Goal: Transaction & Acquisition: Subscribe to service/newsletter

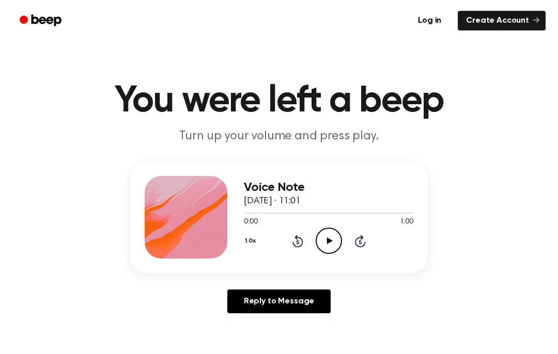
click at [335, 235] on icon "Play Audio" at bounding box center [329, 241] width 26 height 26
click at [326, 246] on icon "Pause Audio" at bounding box center [329, 241] width 26 height 26
click at [298, 241] on icon at bounding box center [297, 242] width 3 height 4
click at [299, 242] on icon "Rewind 5 seconds" at bounding box center [297, 241] width 11 height 13
click at [338, 282] on div "Voice Note 25 September 2025 · 11:01 0:00 1:00 Your browser does not support th…" at bounding box center [278, 242] width 533 height 160
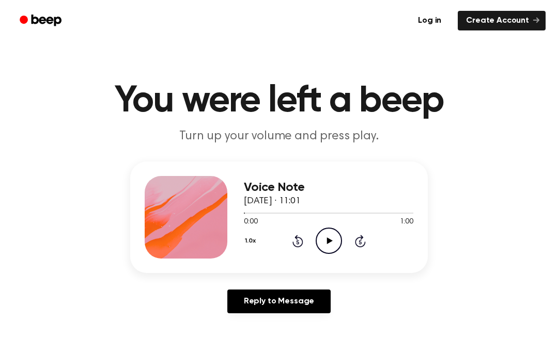
click at [338, 231] on icon "Play Audio" at bounding box center [329, 241] width 26 height 26
click at [38, 347] on main "You were left a beep Turn up your volume and press play. Voice Note 25 Septembe…" at bounding box center [279, 318] width 558 height 637
click at [244, 221] on span "0:02" at bounding box center [250, 222] width 13 height 11
click at [236, 273] on div "Voice Note 25 September 2025 · 11:01 0:04 1:00 Your browser does not support th…" at bounding box center [279, 218] width 298 height 112
click at [332, 241] on icon at bounding box center [329, 241] width 6 height 7
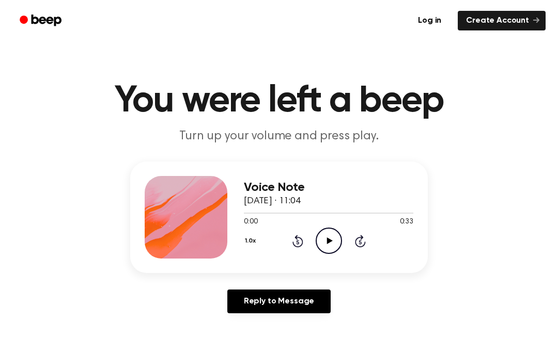
click at [333, 240] on icon "Play Audio" at bounding box center [329, 241] width 26 height 26
click at [336, 248] on icon "Play Audio" at bounding box center [329, 241] width 26 height 26
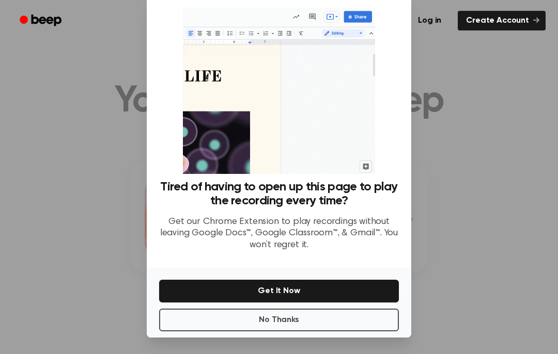
scroll to position [42, 0]
click at [194, 280] on button "Get It Now" at bounding box center [279, 291] width 240 height 23
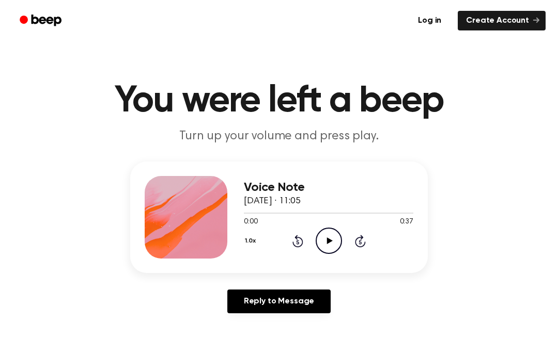
click at [27, 349] on main "You were left a beep Turn up your volume and press play. Voice Note 25 Septembe…" at bounding box center [279, 318] width 558 height 637
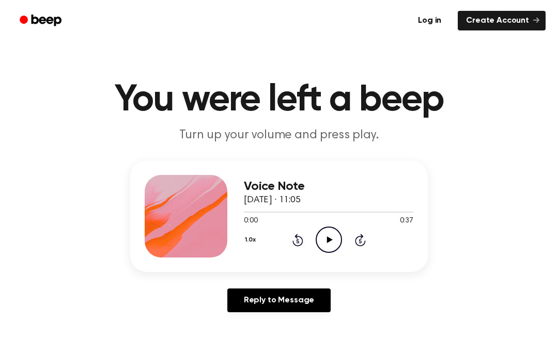
click at [345, 226] on div "0:00 0:37" at bounding box center [328, 221] width 169 height 11
click at [330, 233] on icon "Play Audio" at bounding box center [329, 240] width 26 height 26
click at [64, 195] on div "Voice Note 25 September 2025 · 11:05 0:31 0:37 Your browser does not support th…" at bounding box center [278, 241] width 533 height 160
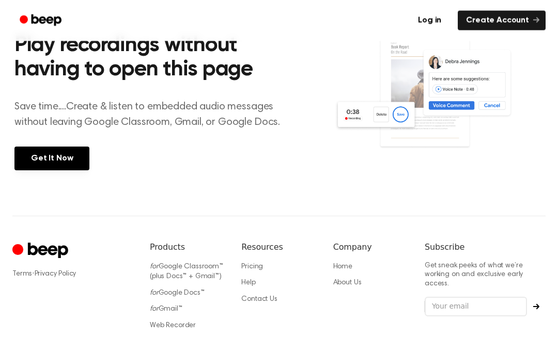
scroll to position [421, 0]
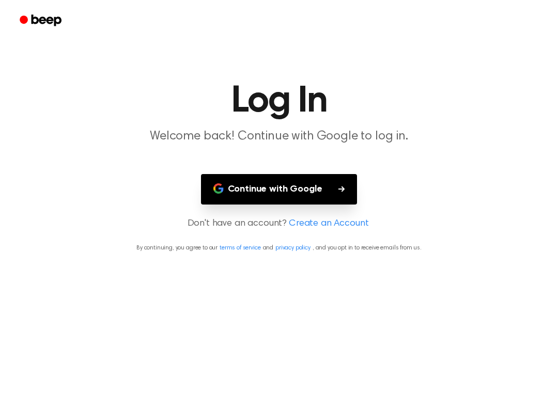
click at [316, 223] on link "Create an Account" at bounding box center [329, 224] width 80 height 14
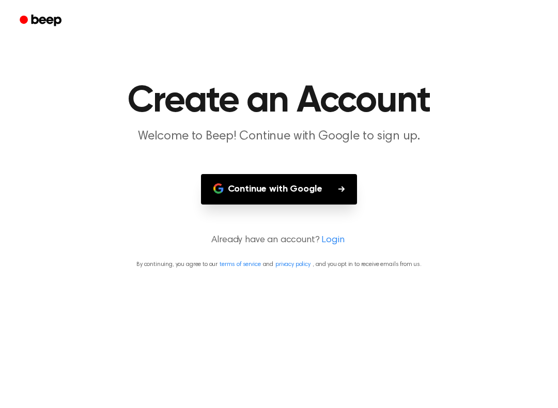
click at [348, 236] on p "Already have an account? Login" at bounding box center [278, 240] width 533 height 14
click at [229, 183] on button "Continue with Google" at bounding box center [279, 189] width 157 height 30
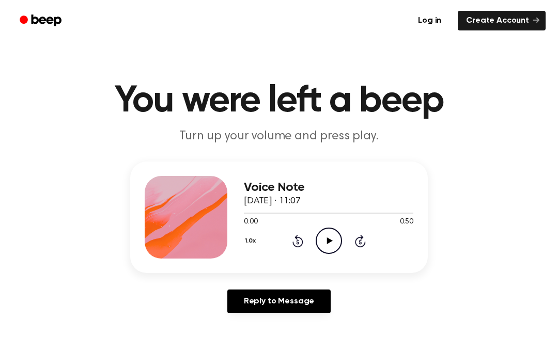
click at [336, 227] on div "0:00 0:50" at bounding box center [328, 222] width 169 height 11
click at [330, 237] on icon "Play Audio" at bounding box center [329, 241] width 26 height 26
click at [29, 333] on main "You were left a beep Turn up your volume and press play. Voice Note [DATE] · 11…" at bounding box center [279, 318] width 558 height 637
click at [109, 159] on main "You were left a beep Turn up your volume and press play. Voice Note [DATE] · 11…" at bounding box center [279, 318] width 558 height 637
click at [330, 233] on icon "Play Audio" at bounding box center [329, 241] width 26 height 26
